Goal: Find contact information: Find contact information

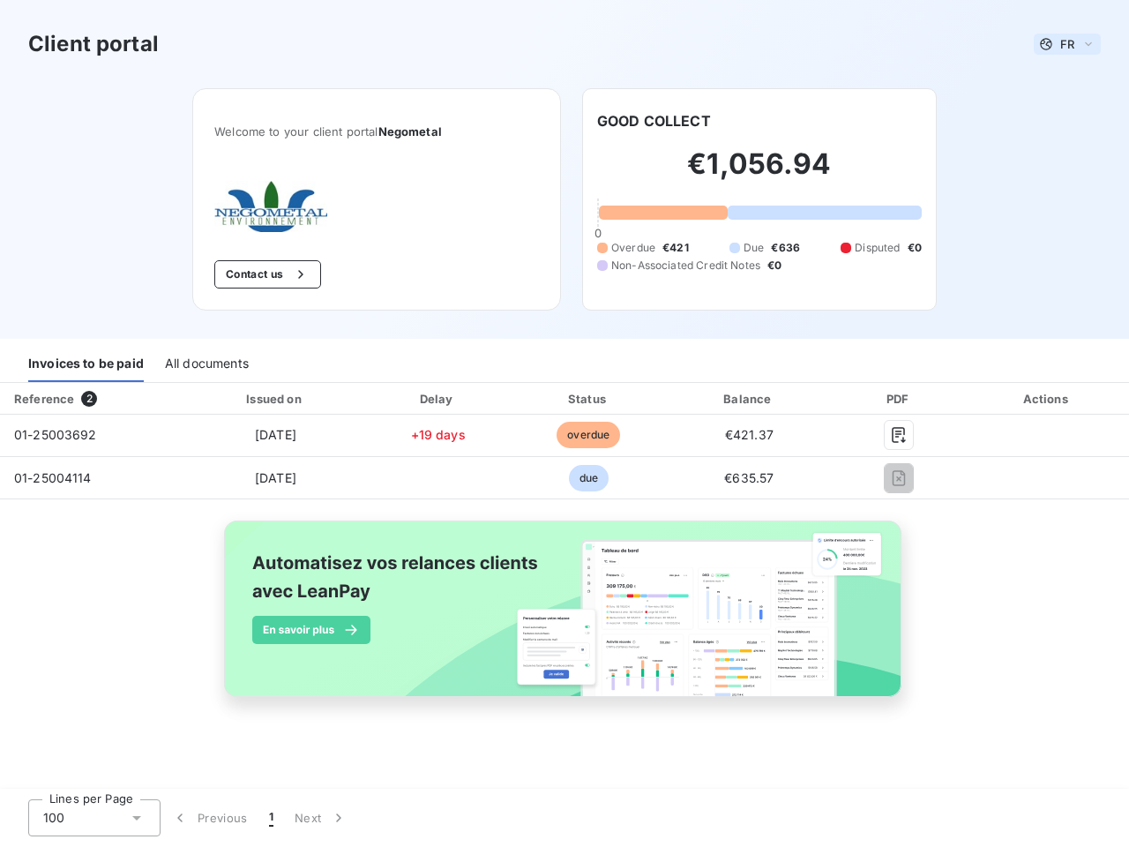
click at [1067, 44] on span "FR" at bounding box center [1067, 44] width 14 height 14
click at [265, 274] on button "Contact us" at bounding box center [267, 274] width 107 height 28
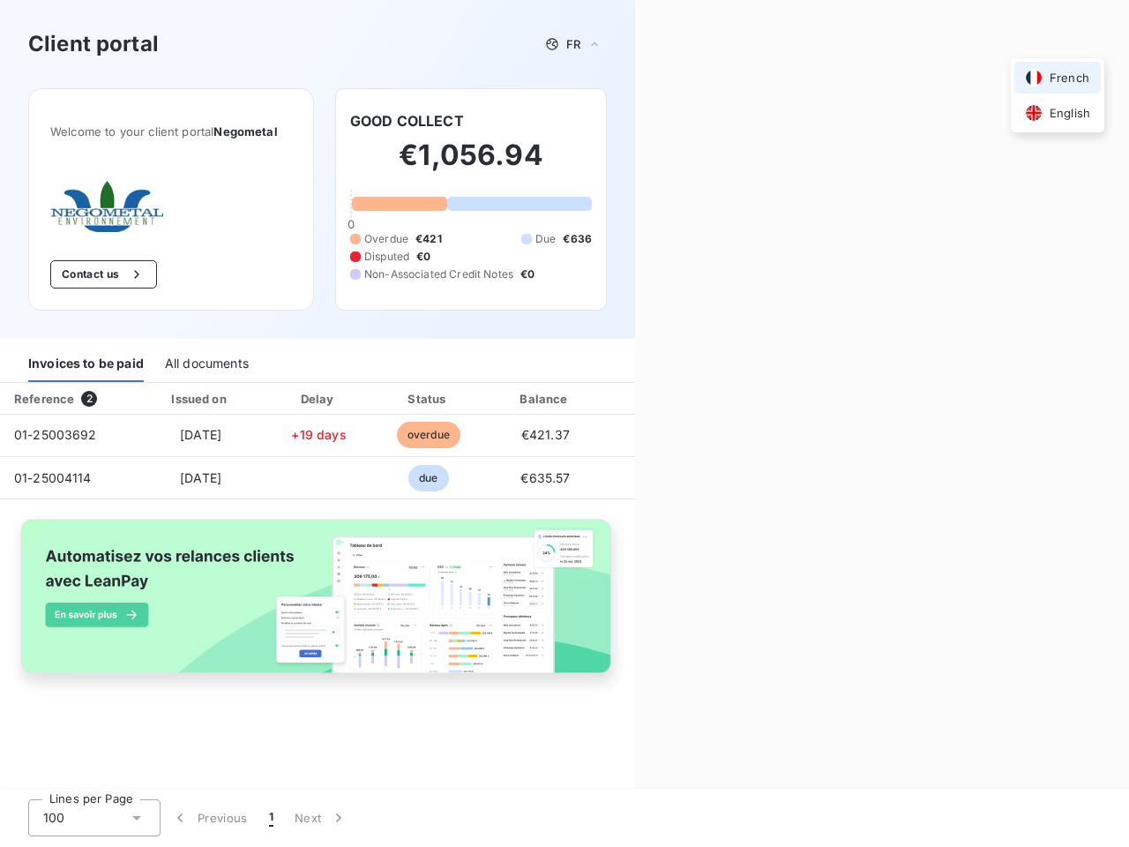
click at [654, 121] on div "Contact us Fill out the form below, and a member of our team will get back to y…" at bounding box center [882, 423] width 494 height 847
click at [86, 363] on div "Invoices to be paid" at bounding box center [86, 363] width 116 height 37
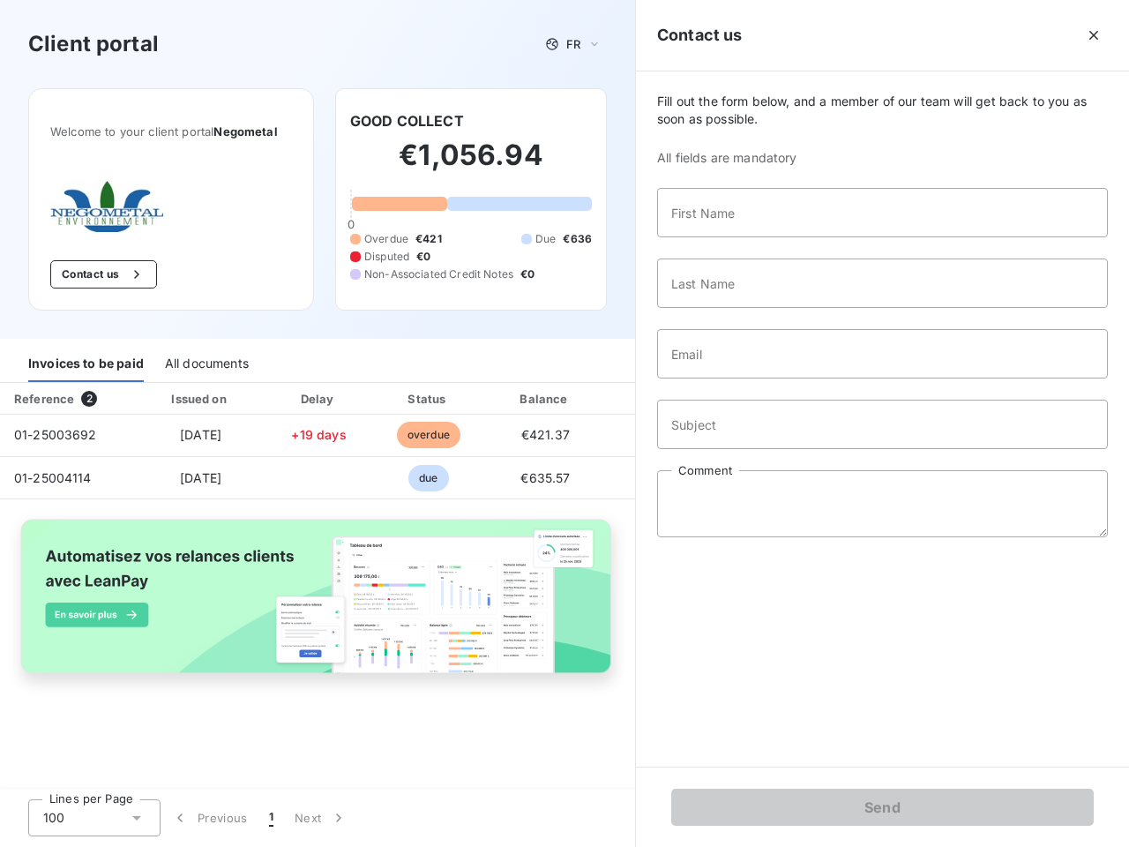
click at [205, 363] on div "All documents" at bounding box center [207, 363] width 84 height 37
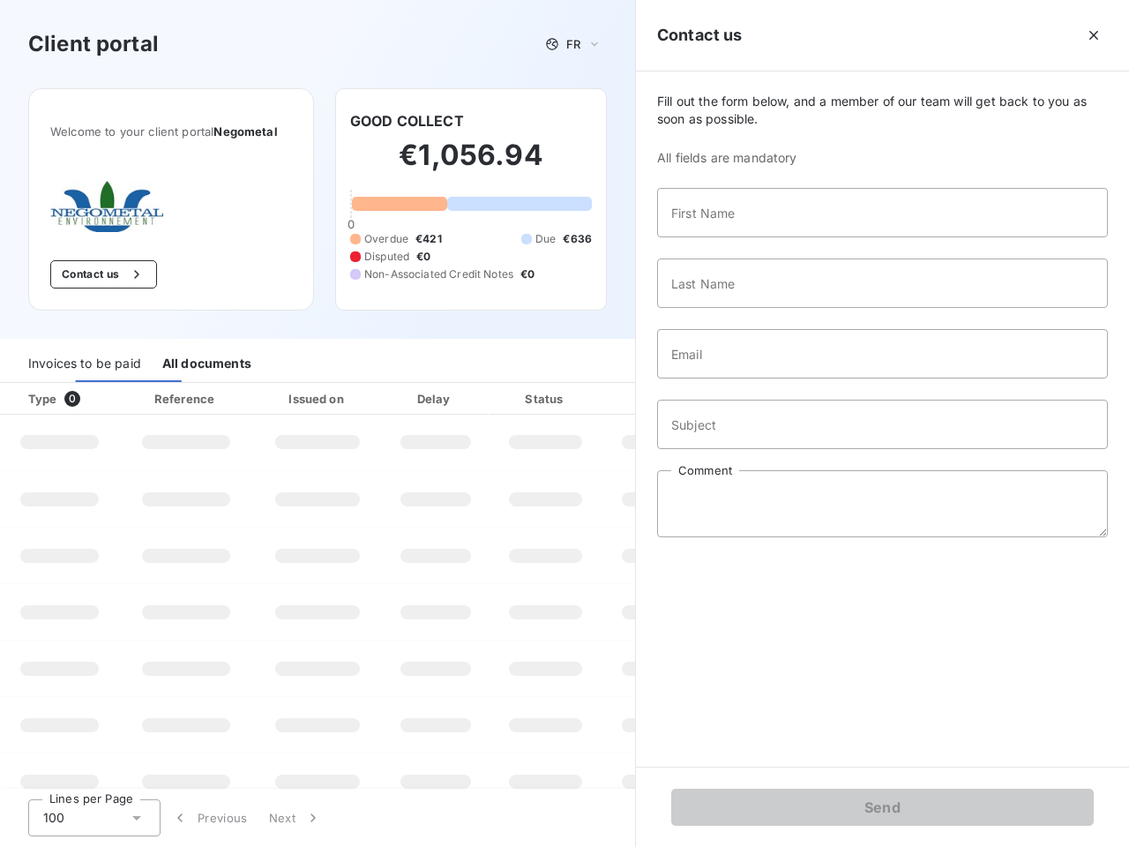
click at [93, 399] on div "Type 0" at bounding box center [67, 399] width 98 height 18
click at [274, 399] on div "Issued on" at bounding box center [318, 399] width 122 height 18
click at [437, 399] on div "Delay" at bounding box center [435, 399] width 101 height 18
click at [588, 399] on div at bounding box center [589, 399] width 18 height 18
click at [749, 399] on div "Fill out the form below, and a member of our team will get back to you as soon …" at bounding box center [882, 418] width 493 height 695
